Goal: Complete application form

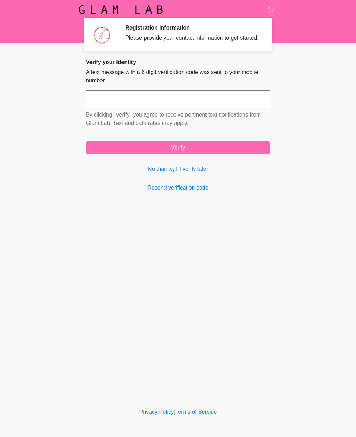
click at [111, 104] on input "text" at bounding box center [178, 98] width 184 height 17
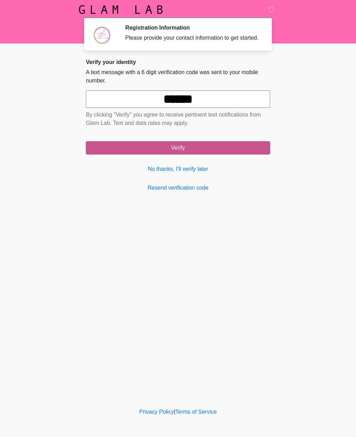
type input "******"
click at [230, 154] on button "Verify" at bounding box center [178, 147] width 184 height 13
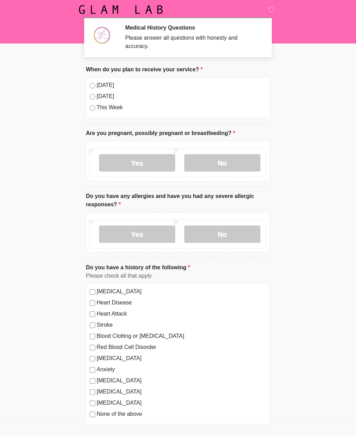
click at [97, 83] on label "Today" at bounding box center [182, 85] width 170 height 8
click at [231, 164] on label "No" at bounding box center [222, 162] width 76 height 17
click at [235, 235] on label "No" at bounding box center [222, 233] width 76 height 17
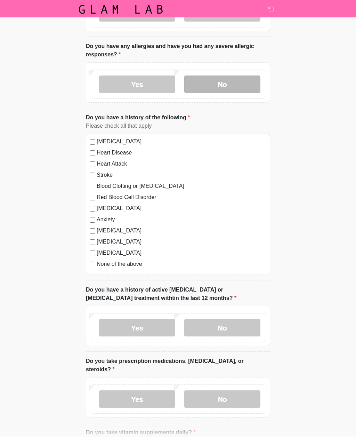
scroll to position [150, 0]
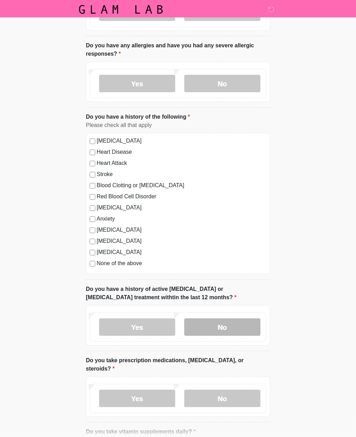
click at [233, 323] on label "No" at bounding box center [222, 327] width 76 height 17
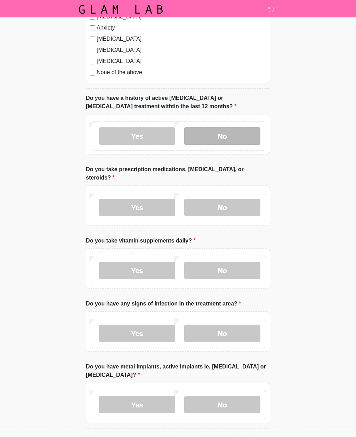
scroll to position [343, 0]
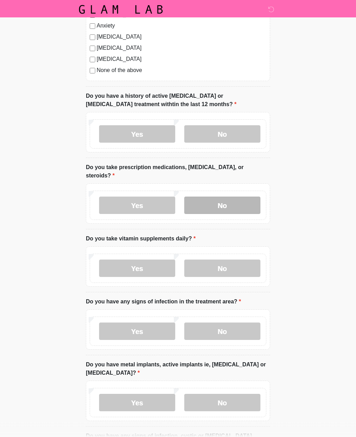
click at [231, 212] on label "No" at bounding box center [222, 205] width 76 height 17
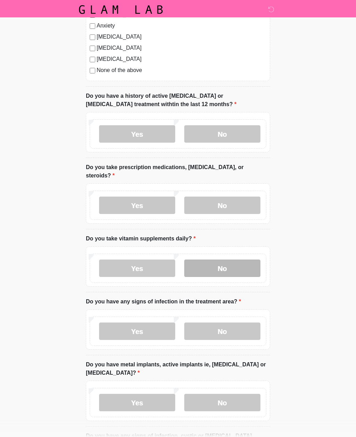
click at [238, 266] on label "No" at bounding box center [222, 267] width 76 height 17
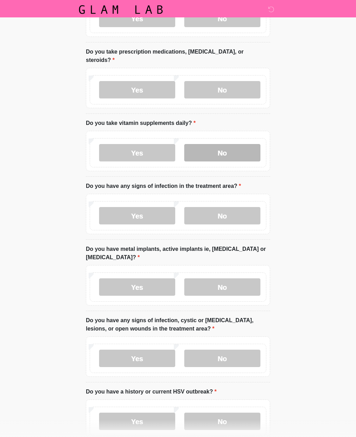
scroll to position [460, 0]
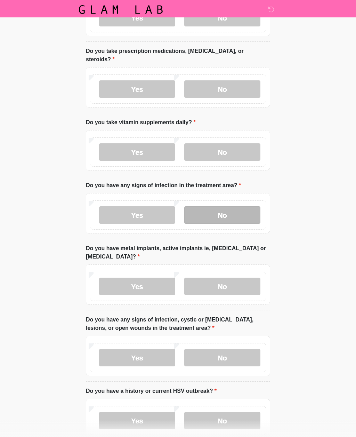
click at [237, 212] on label "No" at bounding box center [222, 214] width 76 height 17
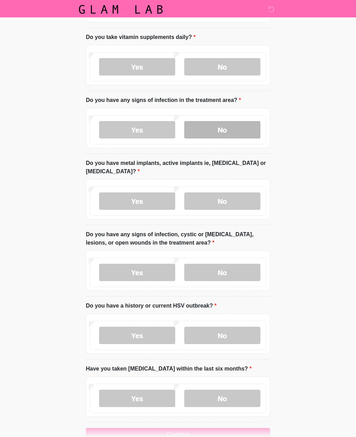
scroll to position [545, 0]
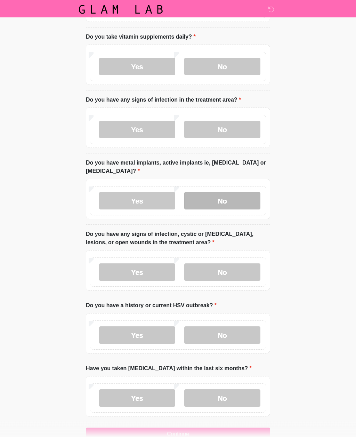
click at [233, 196] on label "No" at bounding box center [222, 200] width 76 height 17
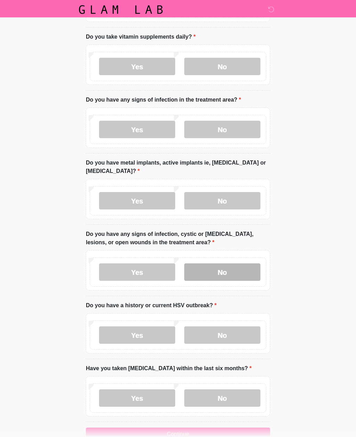
click at [235, 269] on label "No" at bounding box center [222, 271] width 76 height 17
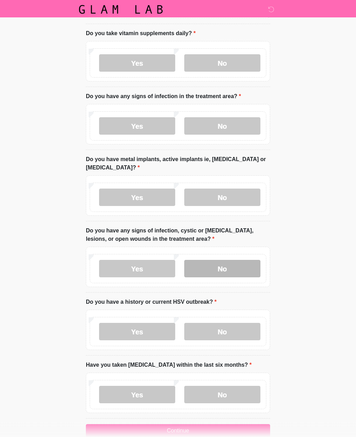
scroll to position [562, 0]
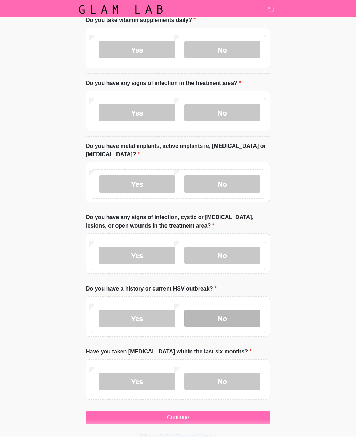
click at [242, 314] on label "No" at bounding box center [222, 318] width 76 height 17
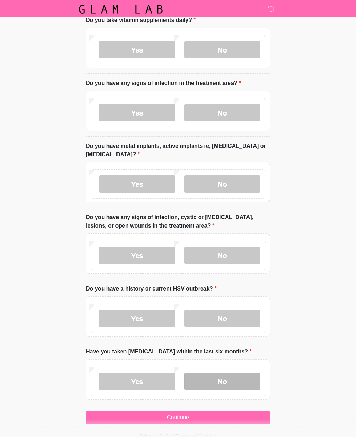
click at [235, 380] on label "No" at bounding box center [222, 381] width 76 height 17
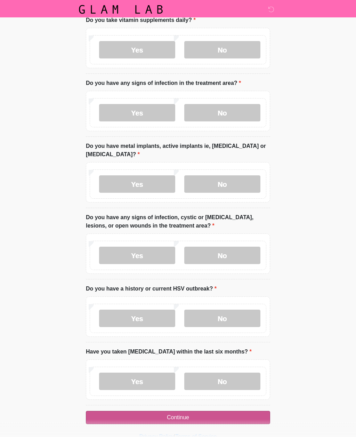
click at [219, 412] on button "Continue" at bounding box center [178, 417] width 184 height 13
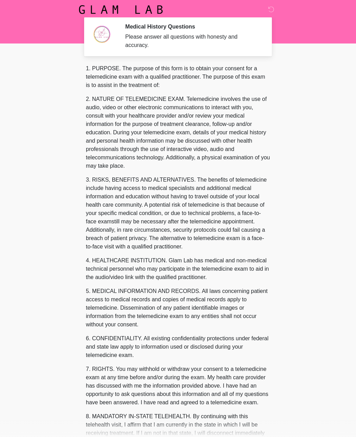
scroll to position [0, 0]
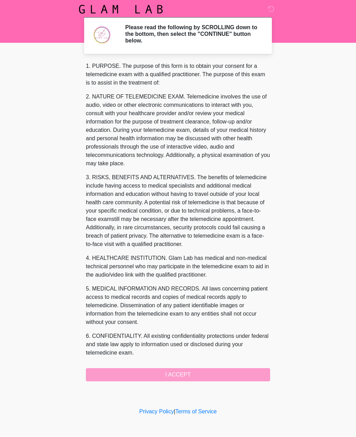
click at [213, 372] on div "1. PURPOSE. The purpose of this form is to obtain your consent for a telemedici…" at bounding box center [178, 221] width 184 height 319
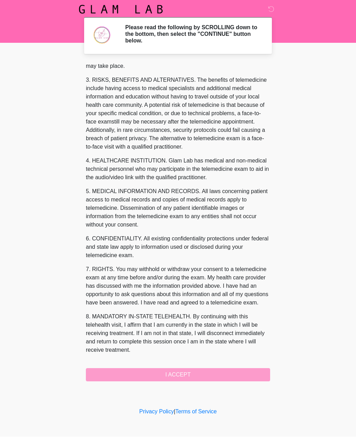
scroll to position [114, 0]
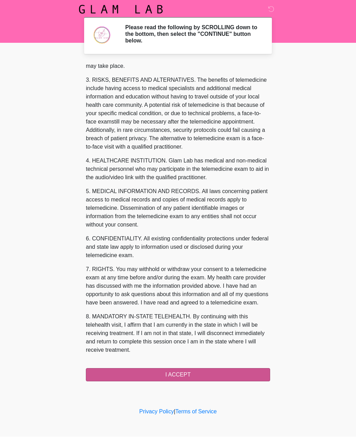
click at [205, 373] on button "I ACCEPT" at bounding box center [178, 374] width 184 height 13
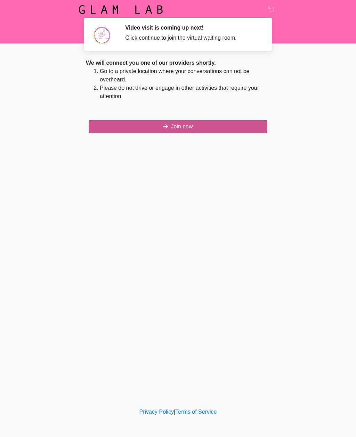
click at [194, 126] on button "Join now" at bounding box center [178, 126] width 179 height 13
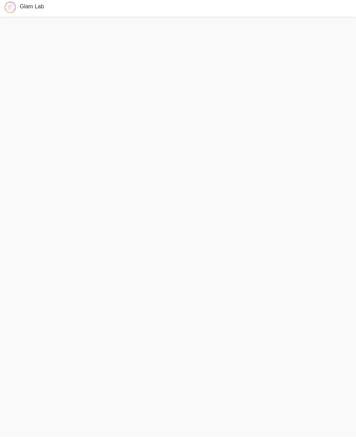
scroll to position [5, 0]
